Goal: Information Seeking & Learning: Check status

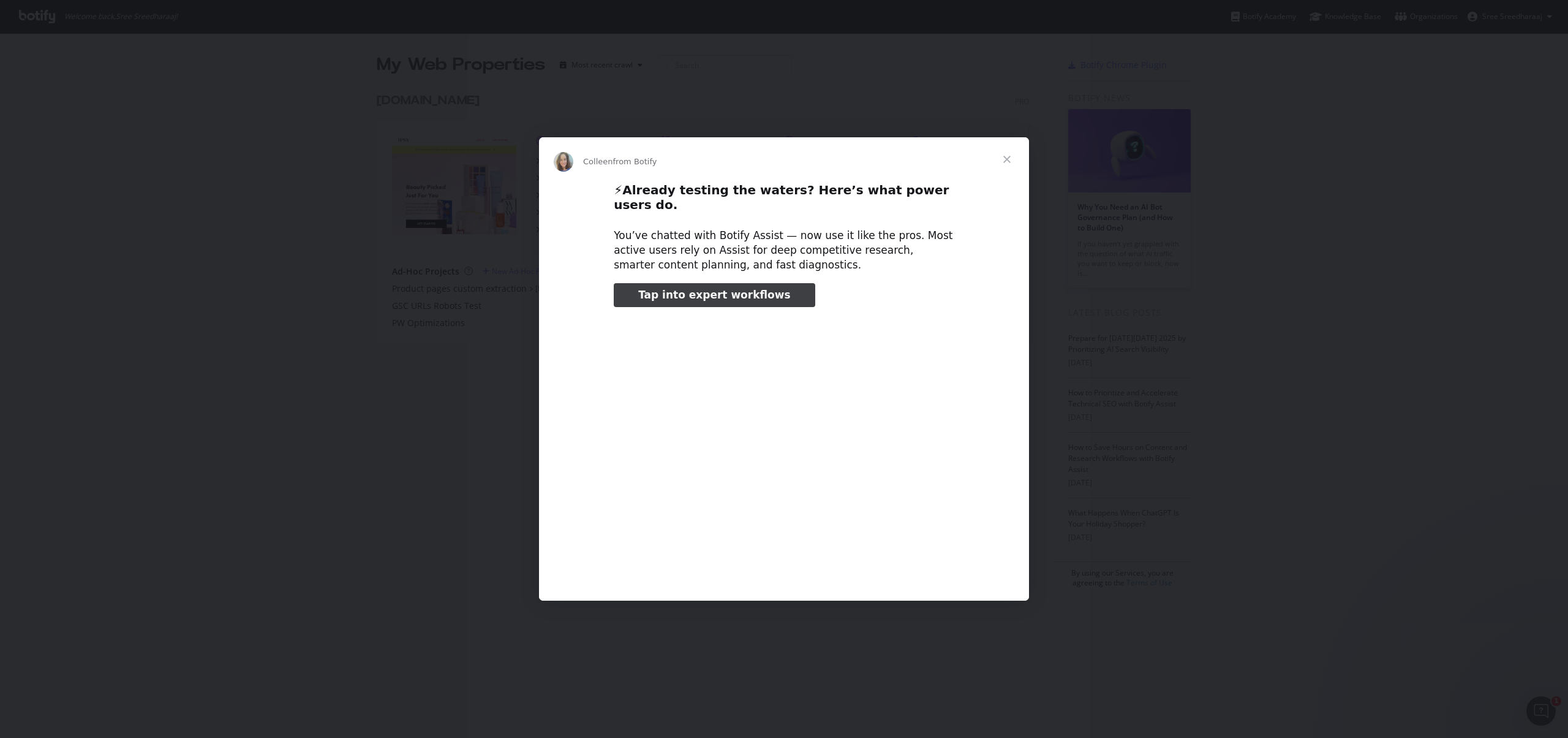
type input "79495"
click at [1011, 164] on span "Close" at bounding box center [1006, 159] width 44 height 44
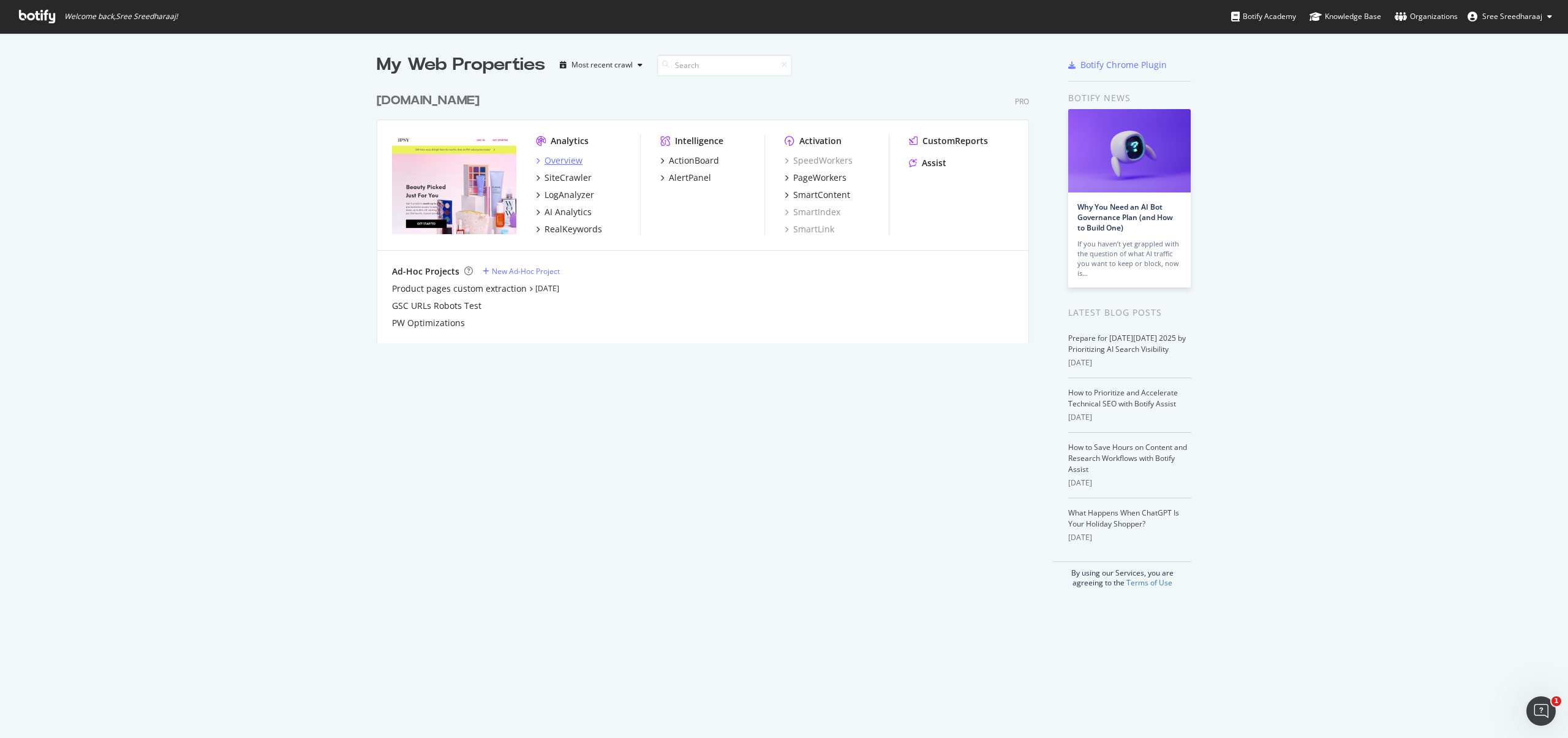
click at [563, 162] on div "Overview" at bounding box center [563, 161] width 38 height 12
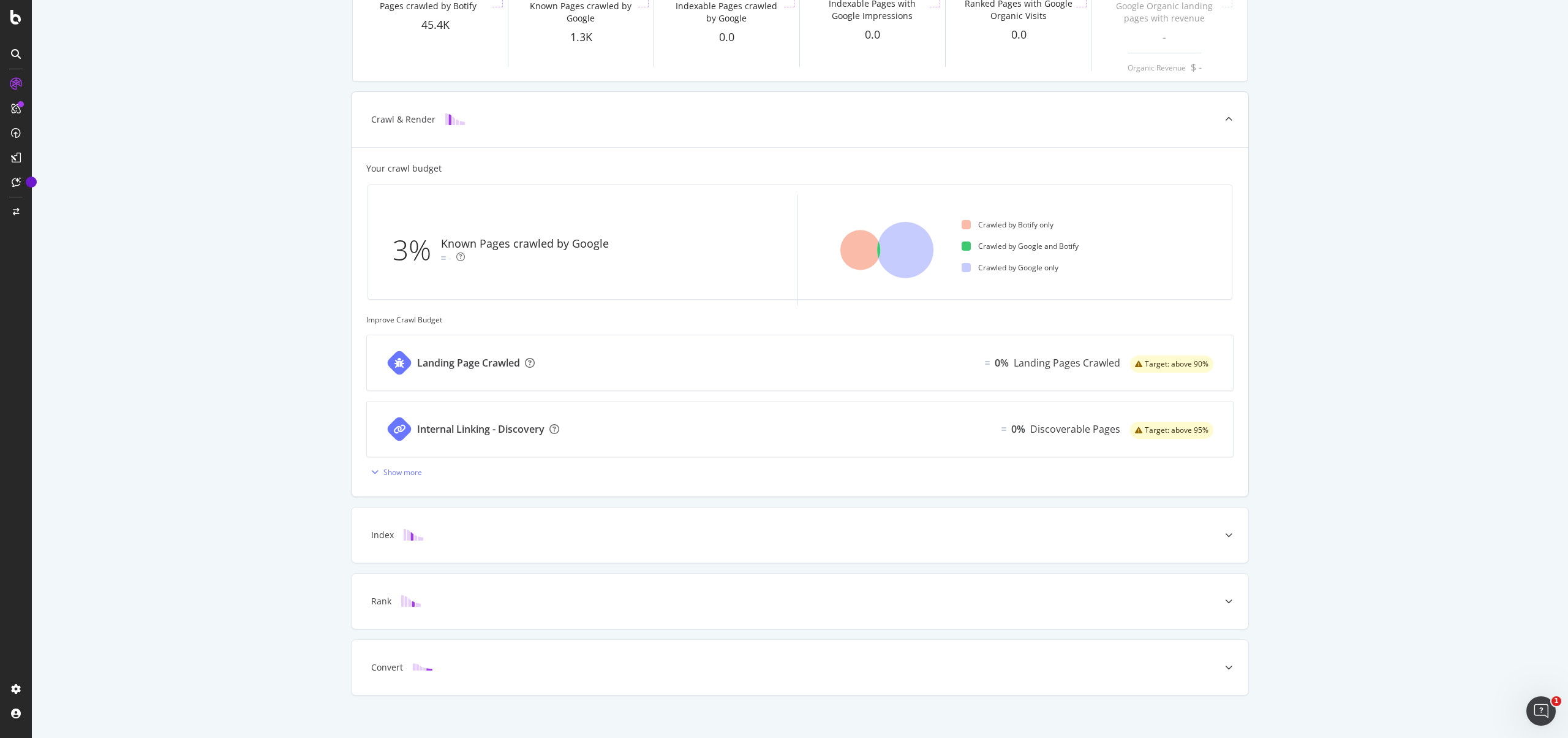
scroll to position [214, 0]
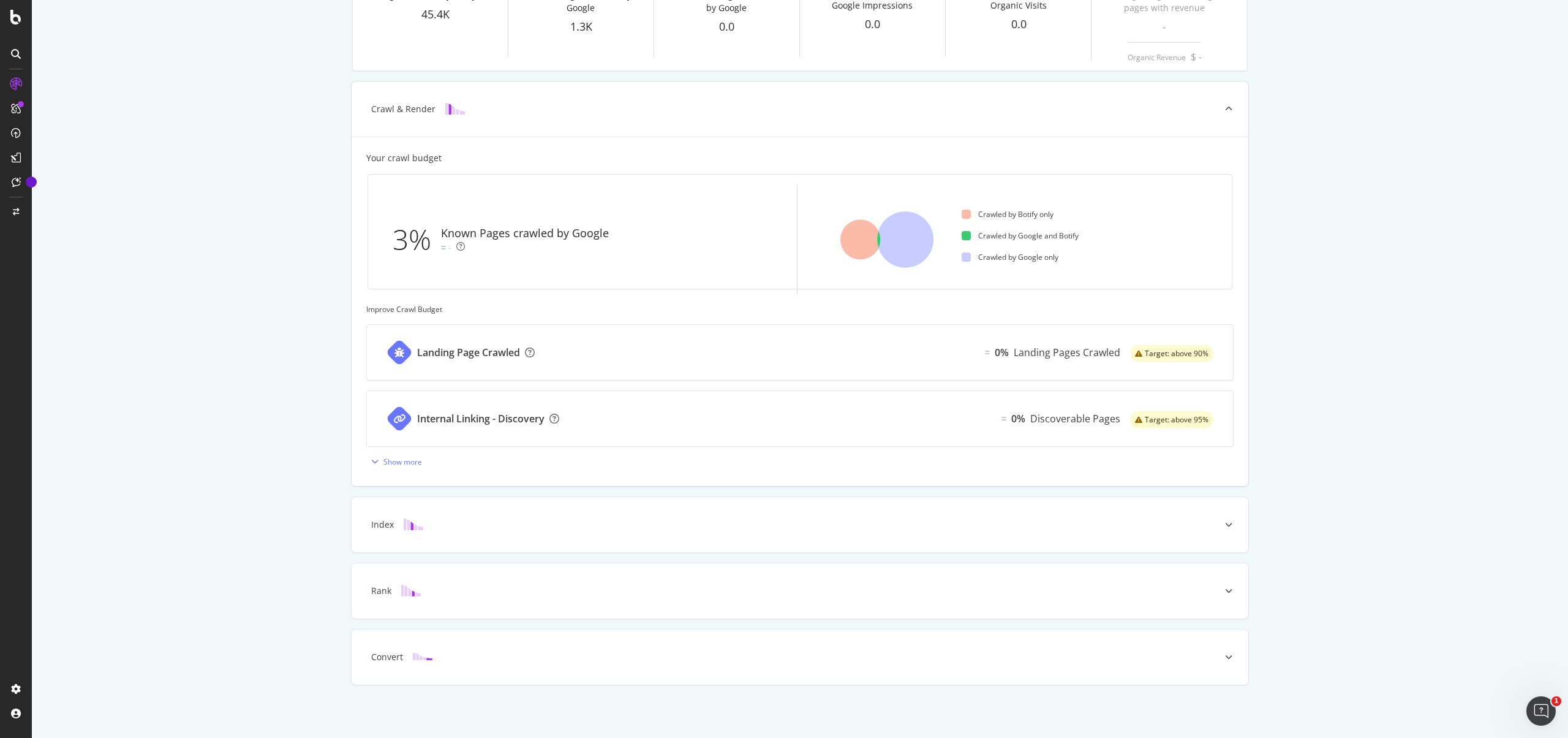
click at [876, 348] on div "Landing Page Crawled 0% Landing Pages Crawled Target: above 90%" at bounding box center [800, 352] width 866 height 55
